Goal: Obtain resource: Obtain resource

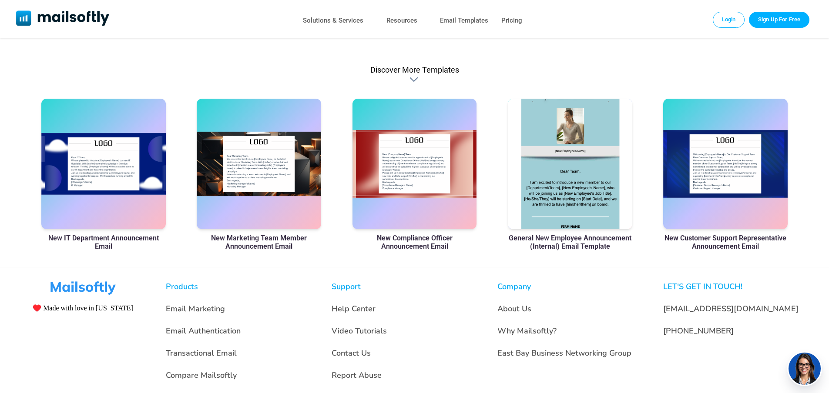
scroll to position [261, 0]
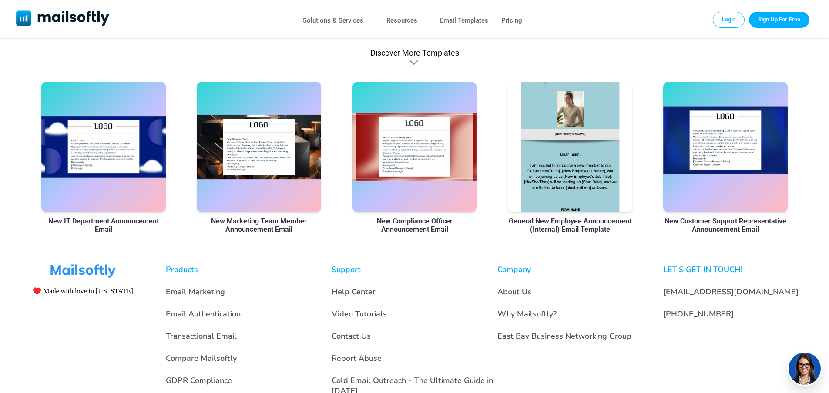
click at [730, 153] on div at bounding box center [725, 147] width 124 height 131
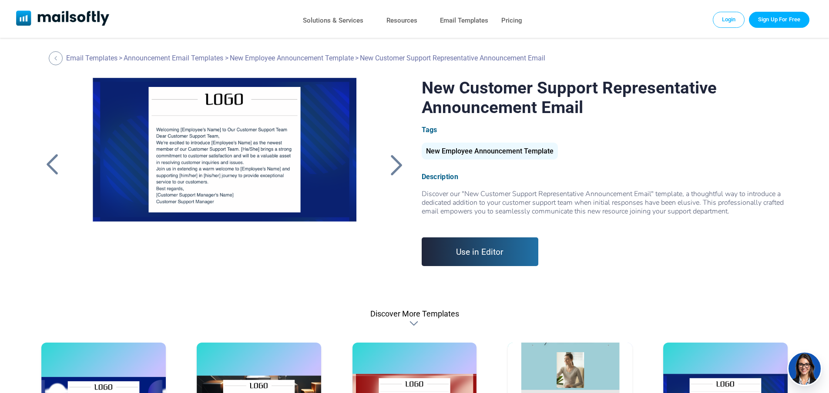
click at [471, 254] on link "Use in Editor" at bounding box center [480, 252] width 117 height 29
